Goal: Task Accomplishment & Management: Manage account settings

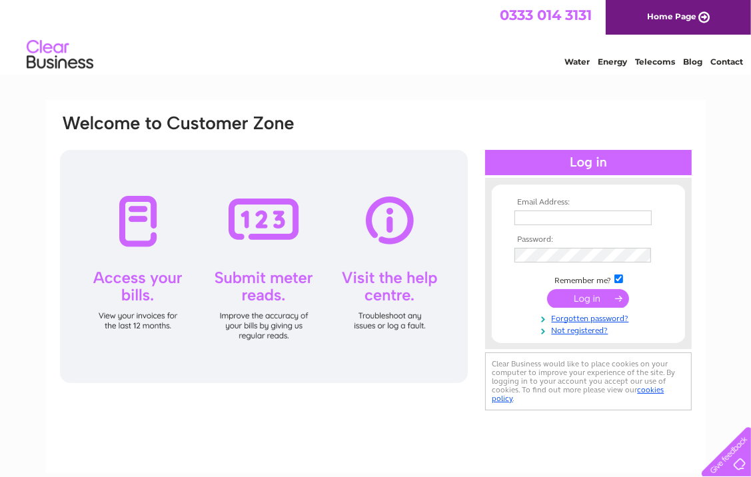
type input "pauline@morrisonhaulage.co.uk"
click at [589, 301] on input "submit" at bounding box center [588, 298] width 82 height 19
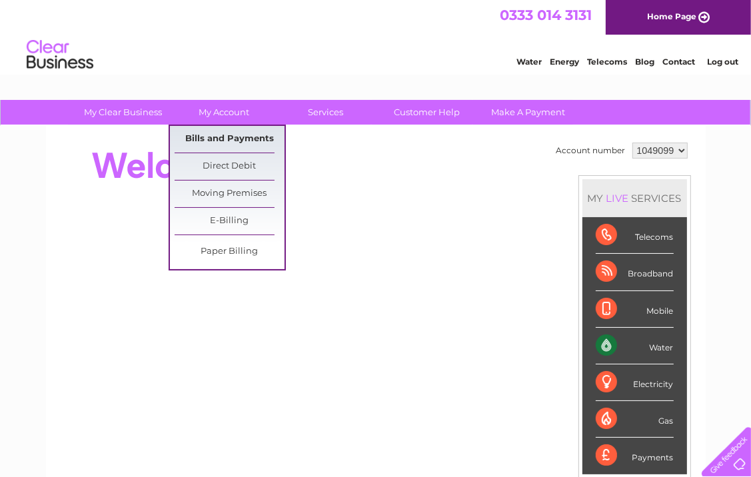
click at [245, 142] on link "Bills and Payments" at bounding box center [230, 139] width 110 height 27
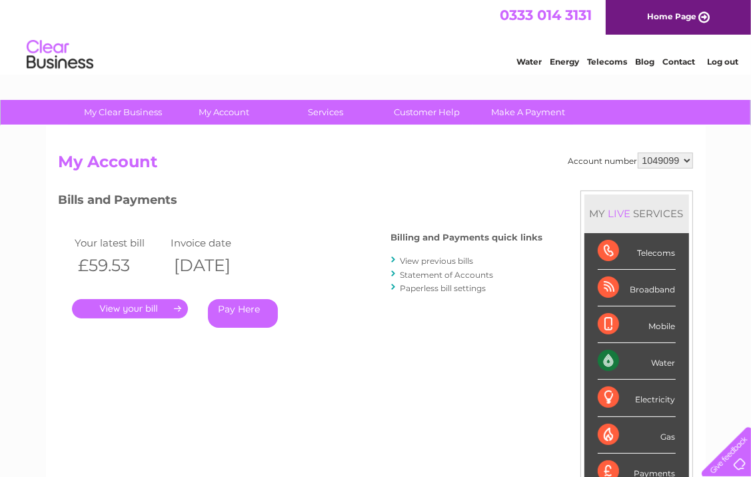
click at [462, 261] on link "View previous bills" at bounding box center [437, 261] width 73 height 10
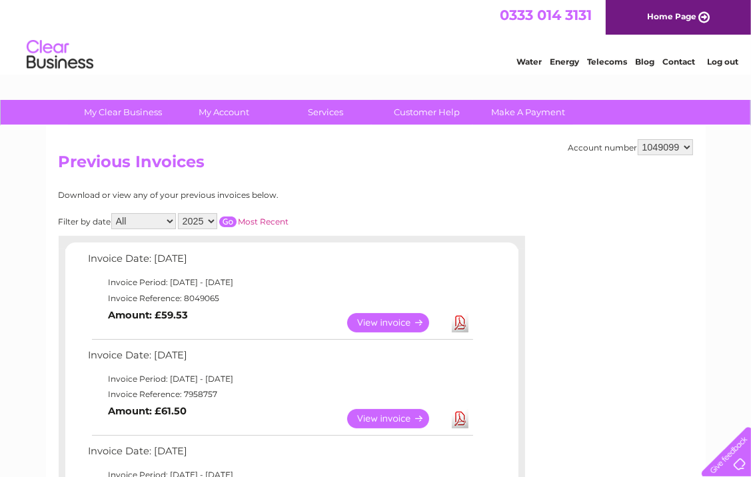
click at [166, 219] on select "All January February March April May June July August September October Novembe…" at bounding box center [143, 221] width 65 height 16
select select "8"
click at [113, 213] on select "All January February March April May June July August September October Novembe…" at bounding box center [143, 221] width 65 height 16
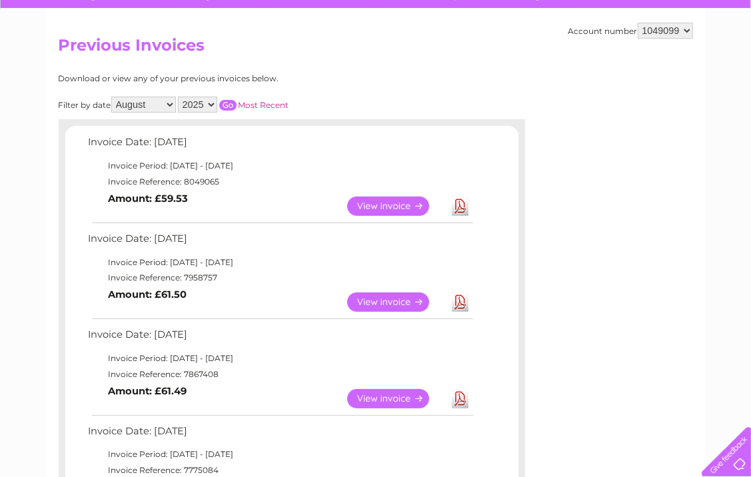
scroll to position [133, 0]
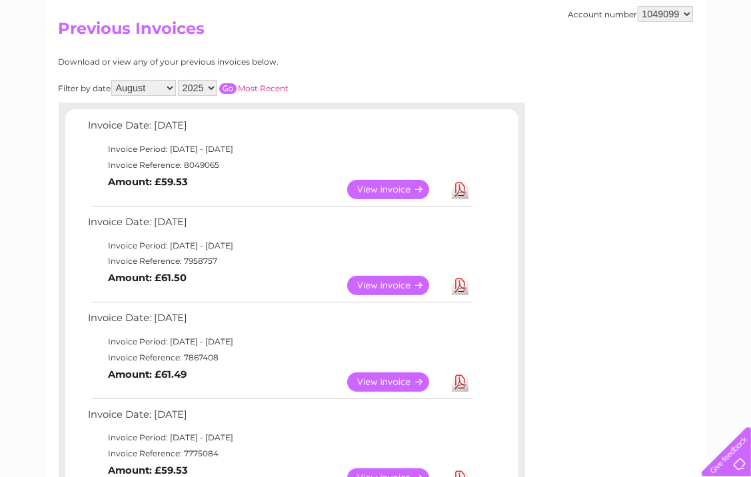
click at [395, 287] on link "View" at bounding box center [396, 285] width 98 height 19
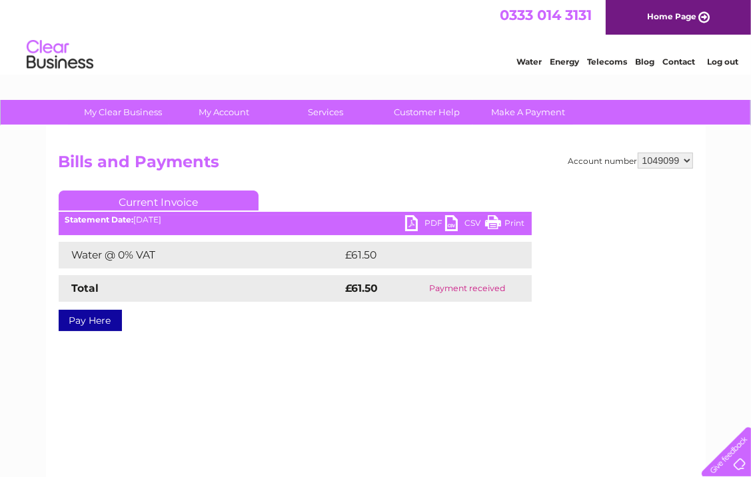
click at [427, 222] on link "PDF" at bounding box center [425, 224] width 40 height 19
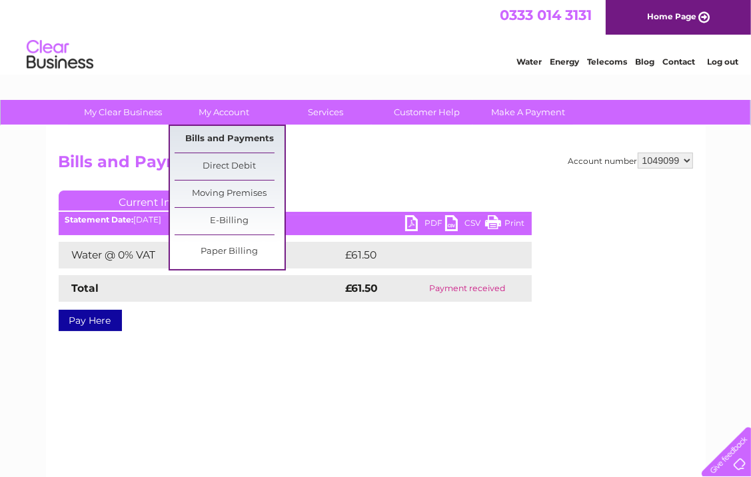
click at [232, 139] on link "Bills and Payments" at bounding box center [230, 139] width 110 height 27
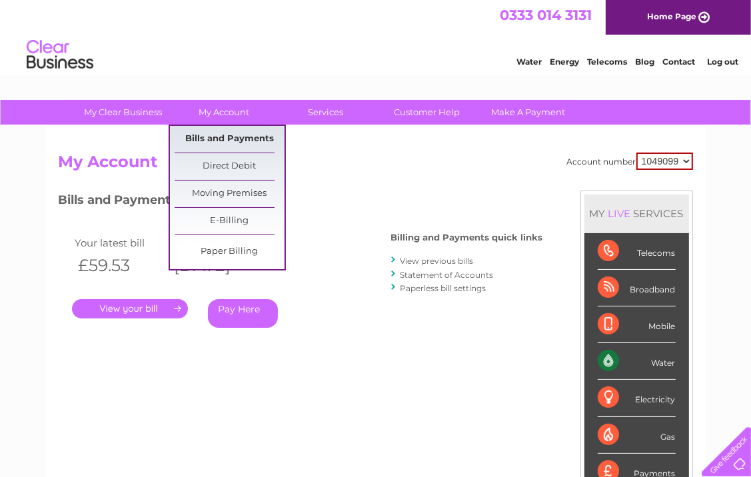
click at [230, 138] on link "Bills and Payments" at bounding box center [230, 139] width 110 height 27
click at [245, 223] on link "E-Billing" at bounding box center [230, 221] width 110 height 27
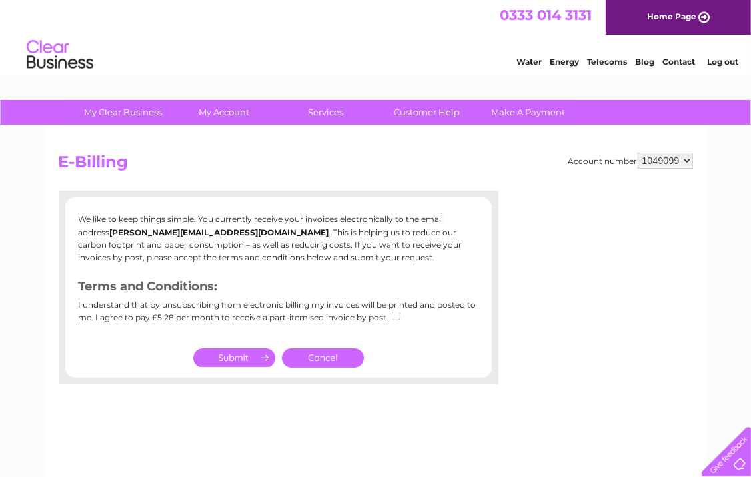
click at [308, 353] on link "Cancel" at bounding box center [323, 358] width 82 height 19
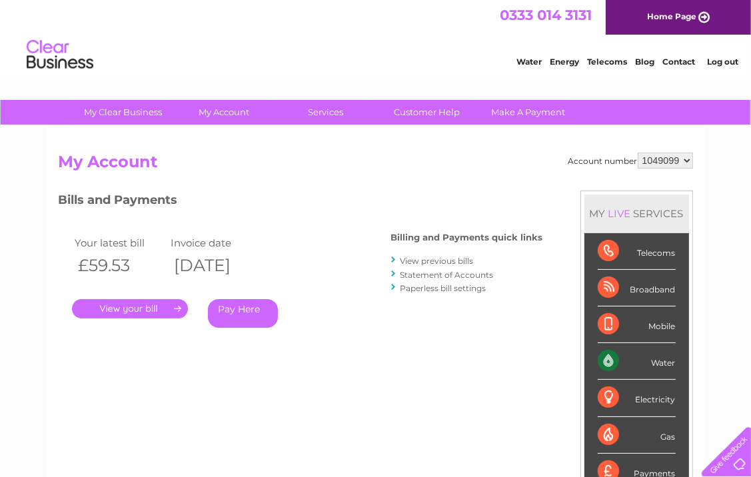
click at [107, 308] on link "." at bounding box center [130, 308] width 116 height 19
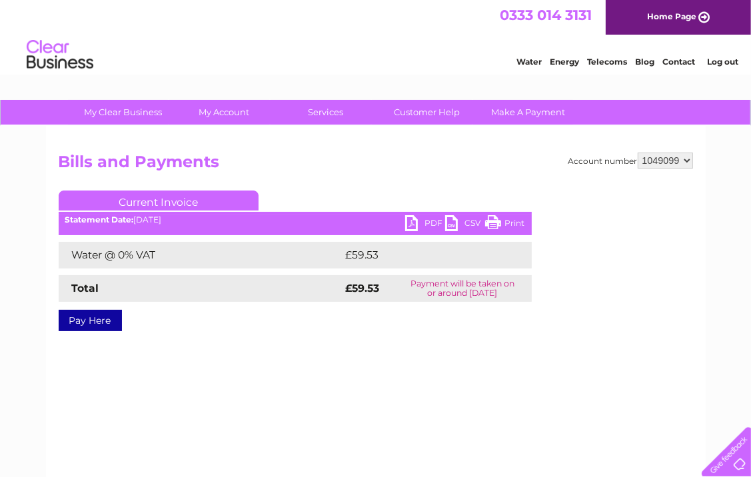
click at [420, 223] on link "PDF" at bounding box center [425, 224] width 40 height 19
